Goal: Information Seeking & Learning: Learn about a topic

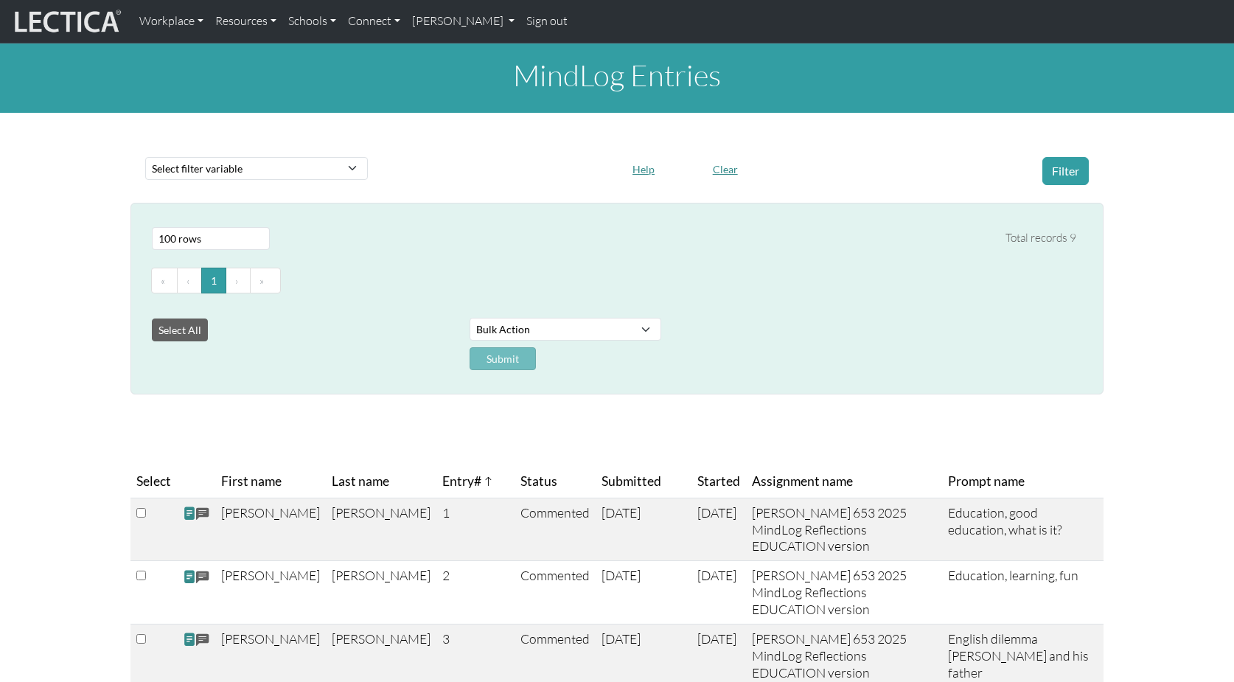
select select "100"
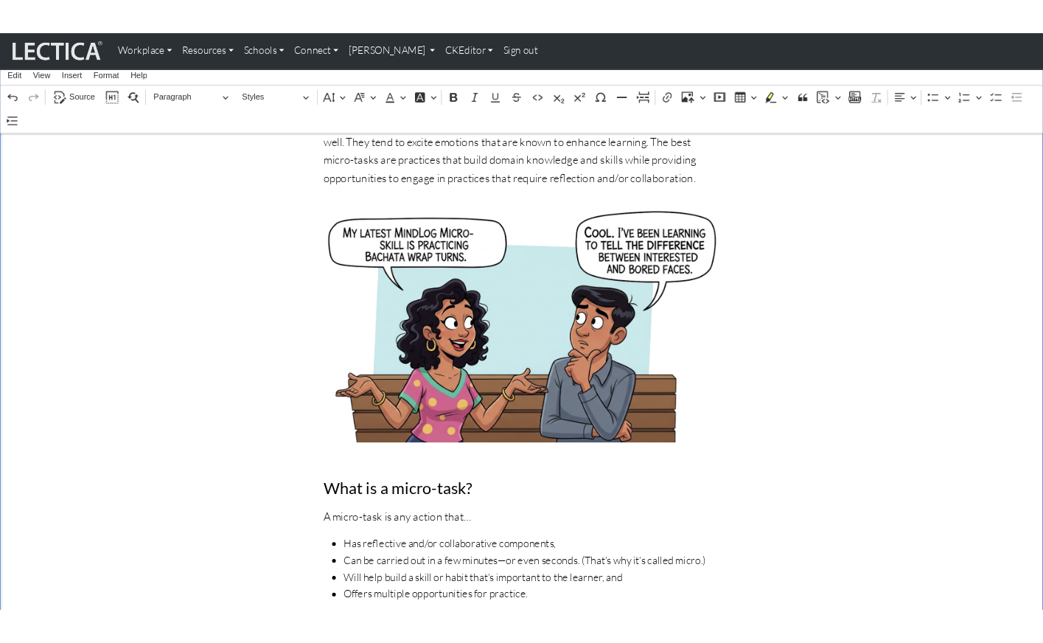
scroll to position [505, 0]
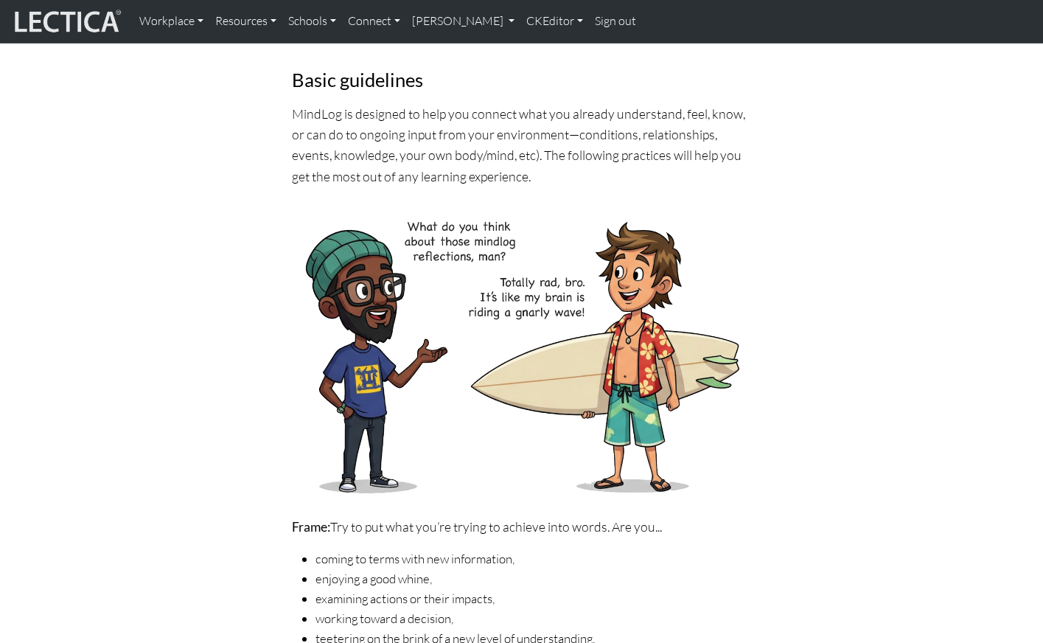
scroll to position [247, 0]
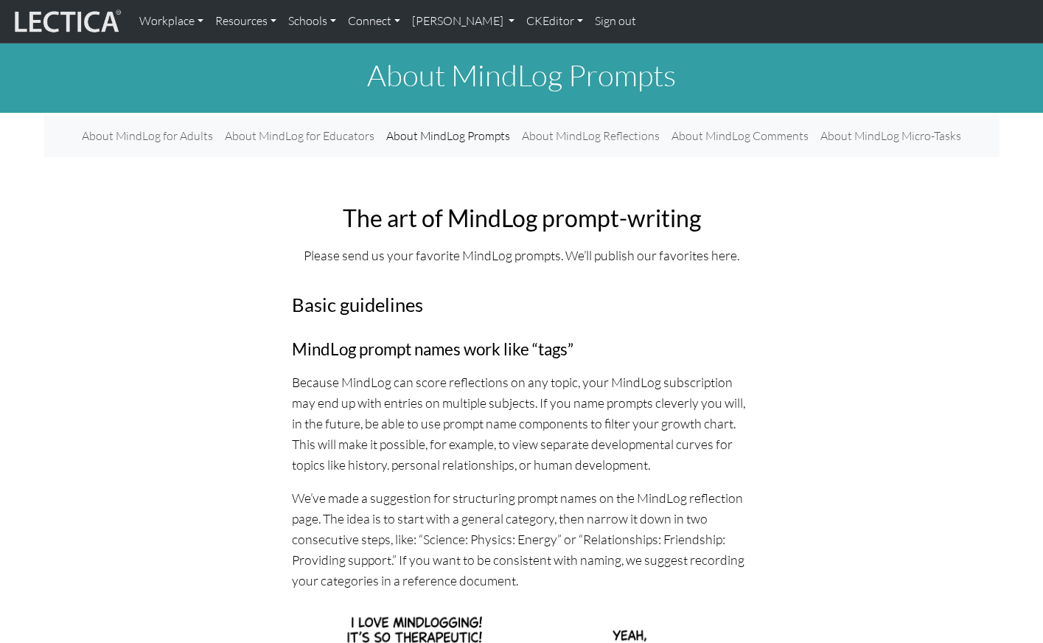
scroll to position [449, 0]
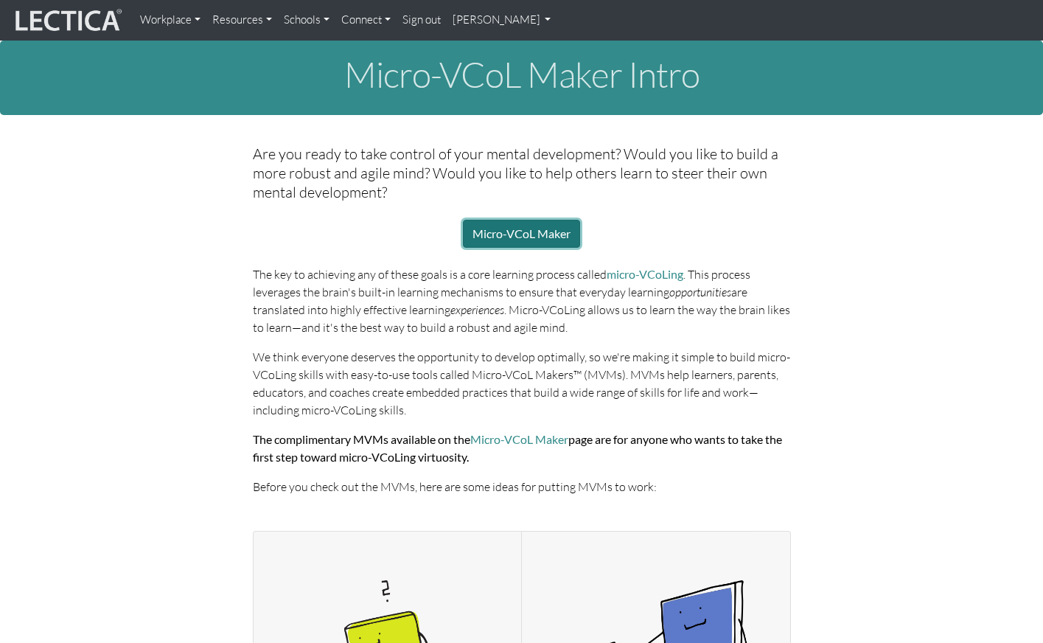
click at [519, 223] on link "Micro-VCoL Maker" at bounding box center [521, 234] width 117 height 28
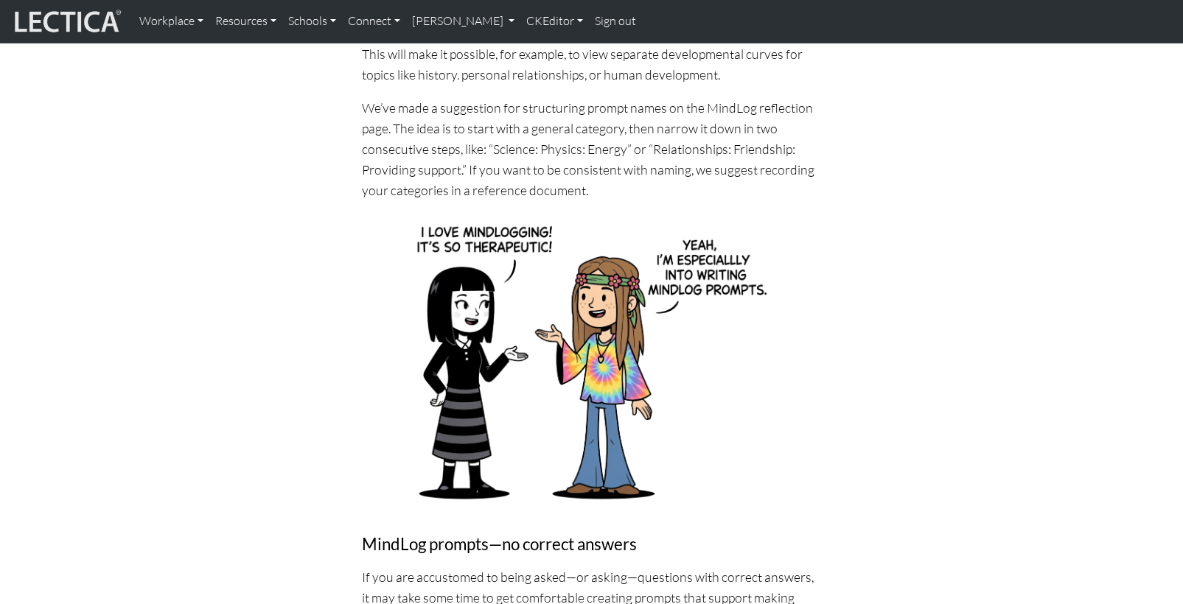
scroll to position [391, 0]
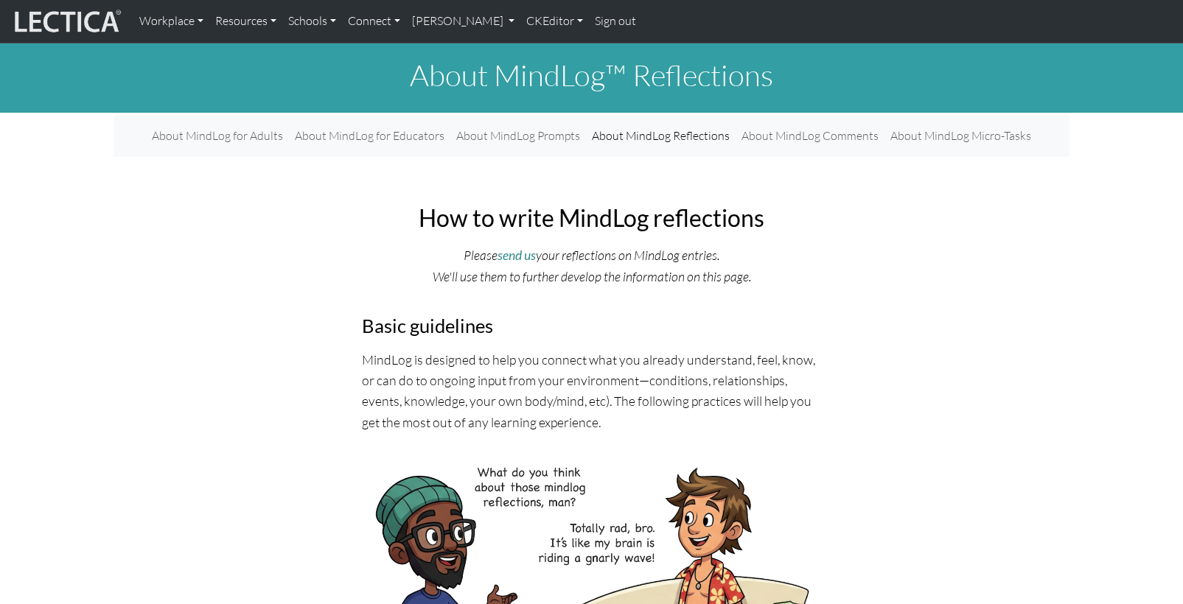
scroll to position [247, 0]
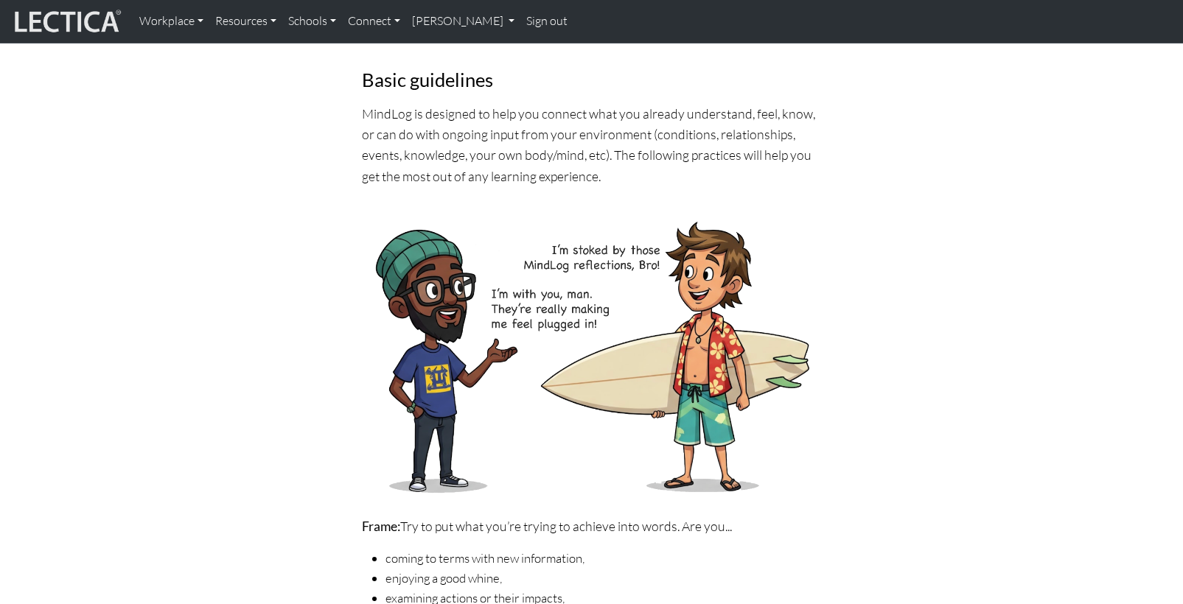
scroll to position [247, 0]
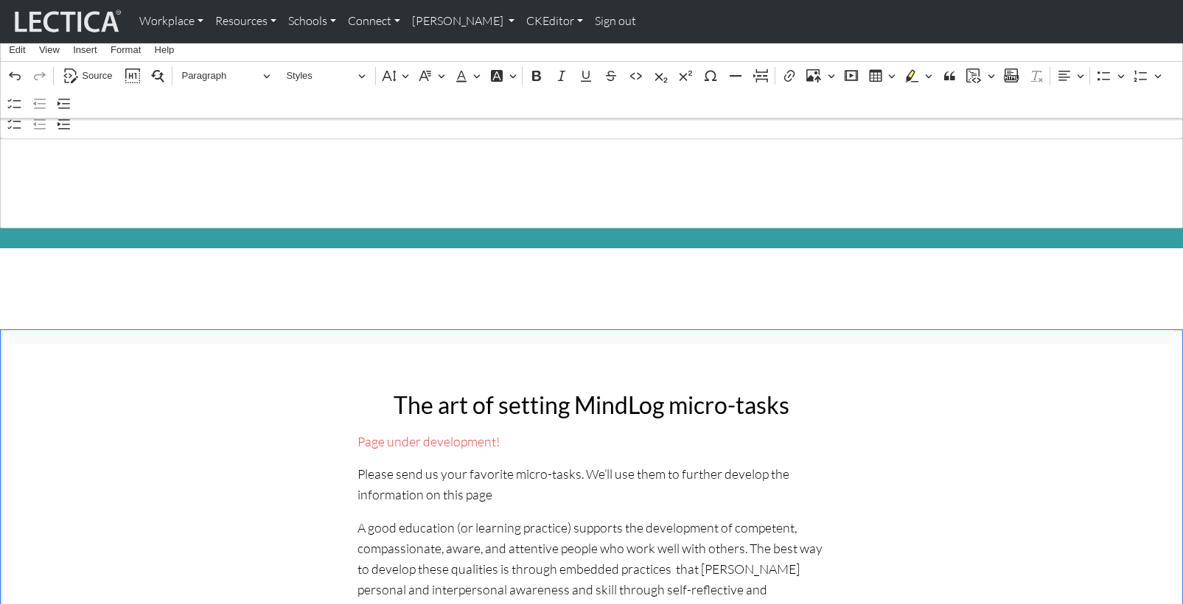
scroll to position [505, 0]
